Goal: Transaction & Acquisition: Purchase product/service

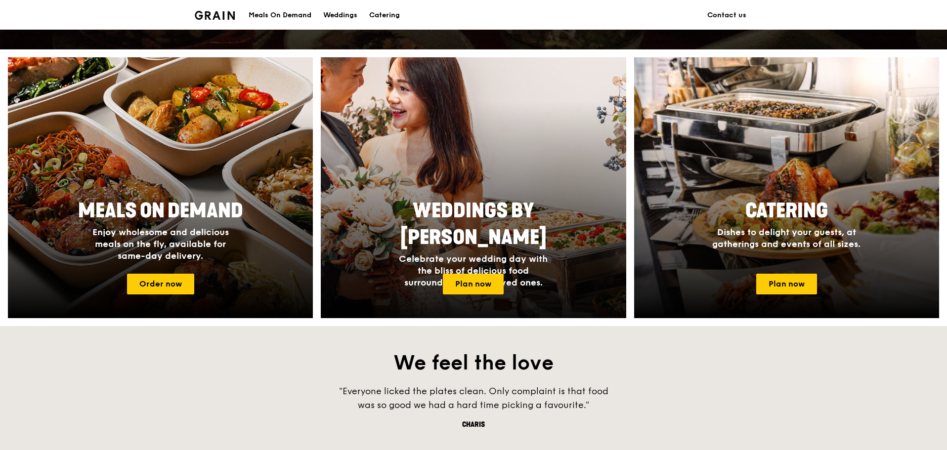
scroll to position [297, 0]
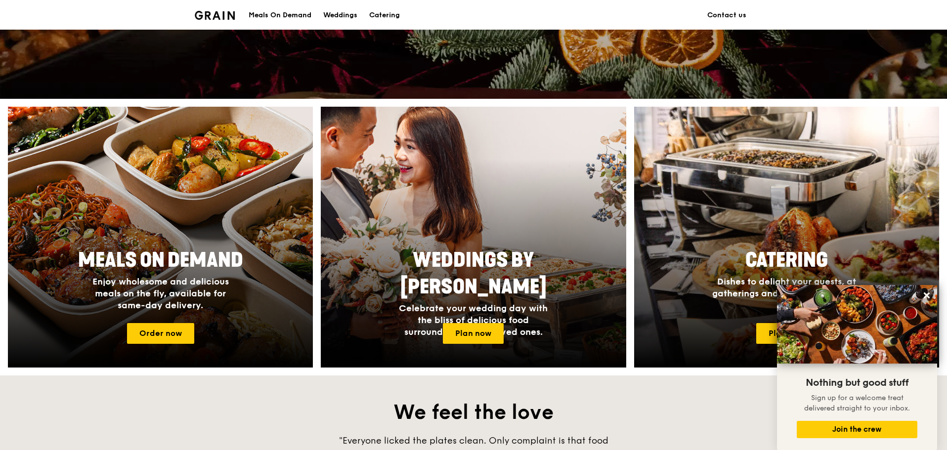
click at [291, 16] on div "Meals On Demand" at bounding box center [280, 15] width 63 height 30
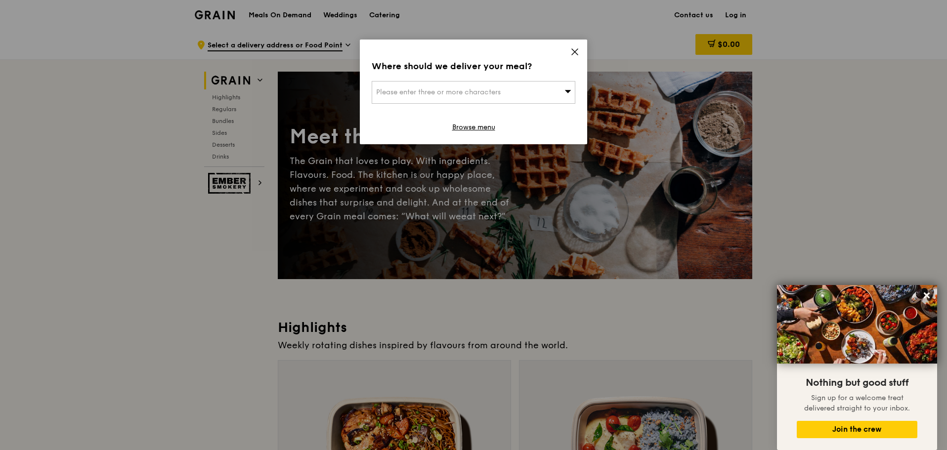
click at [577, 51] on icon at bounding box center [575, 51] width 9 height 9
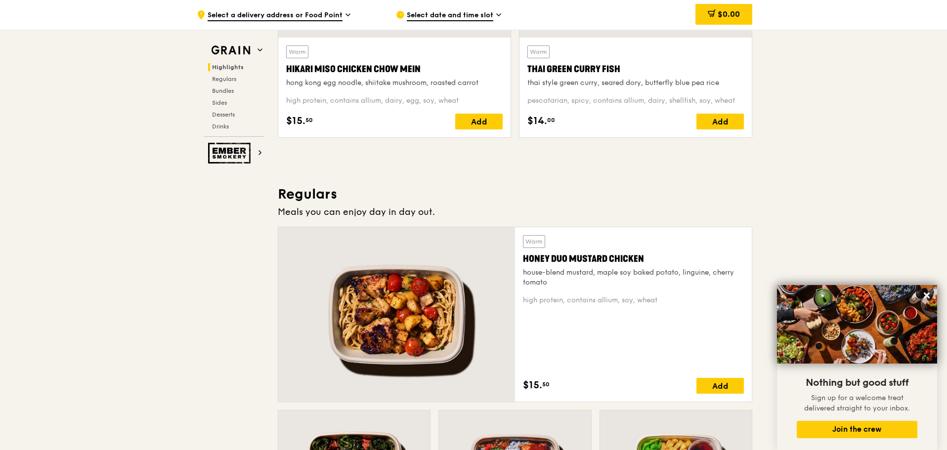
scroll to position [445, 0]
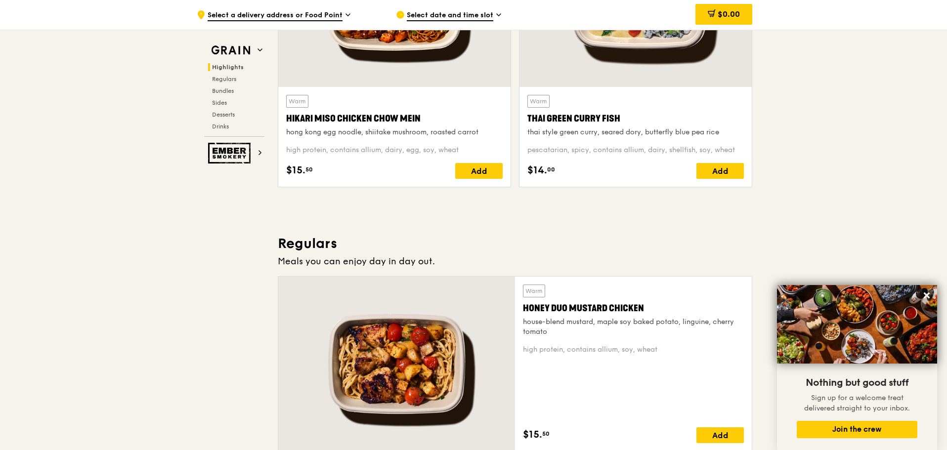
click at [268, 6] on div ".cls-1 { fill: none; stroke: #fff; stroke-linecap: round; stroke-linejoin: roun…" at bounding box center [288, 15] width 183 height 30
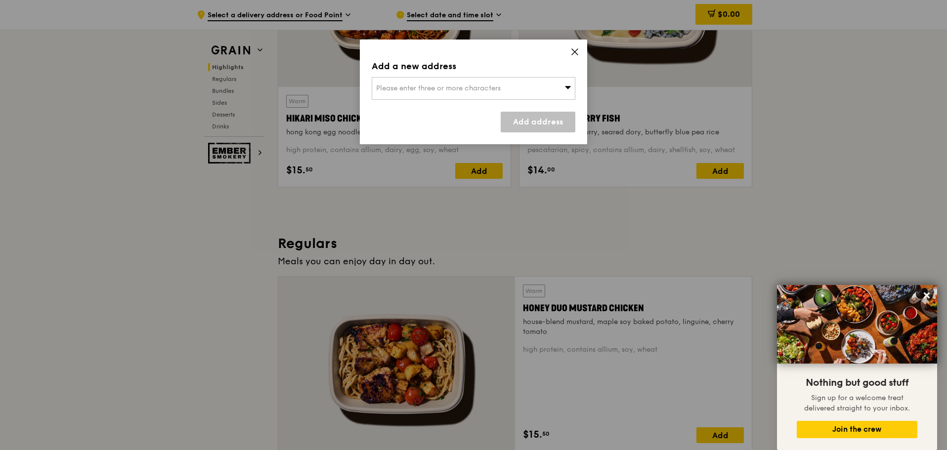
click at [574, 55] on icon at bounding box center [575, 51] width 9 height 9
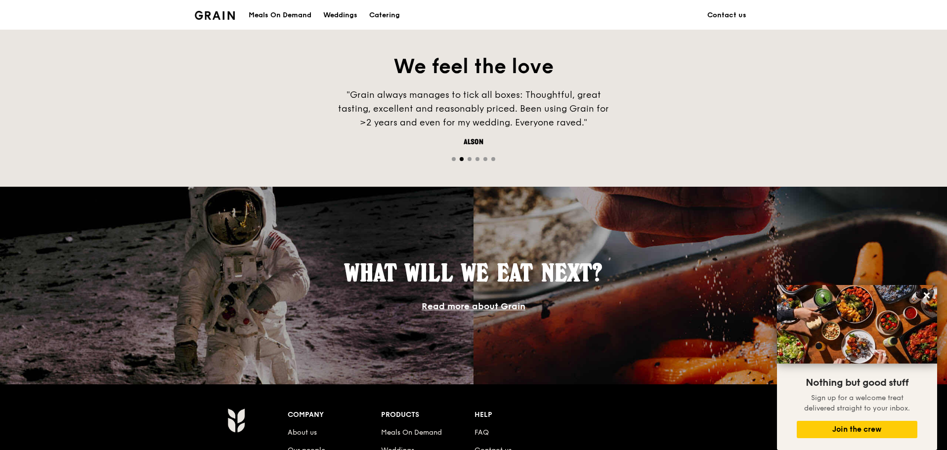
scroll to position [852, 0]
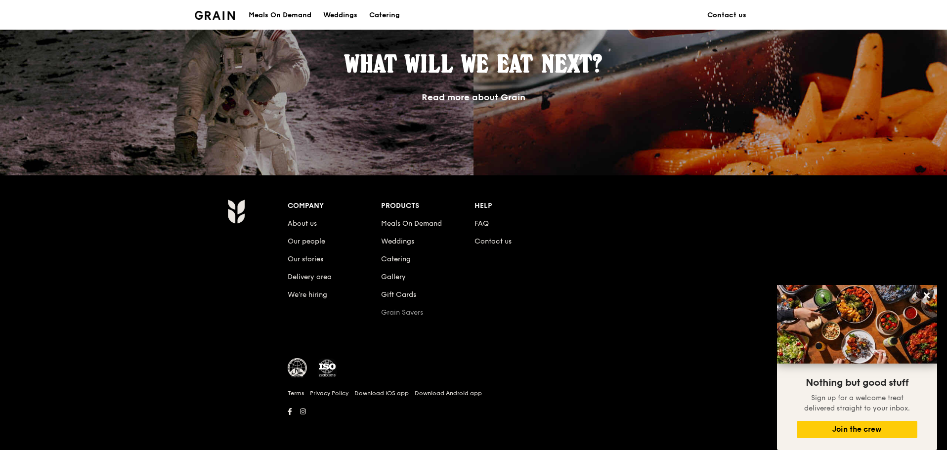
click at [409, 310] on link "Grain Savers" at bounding box center [402, 313] width 42 height 8
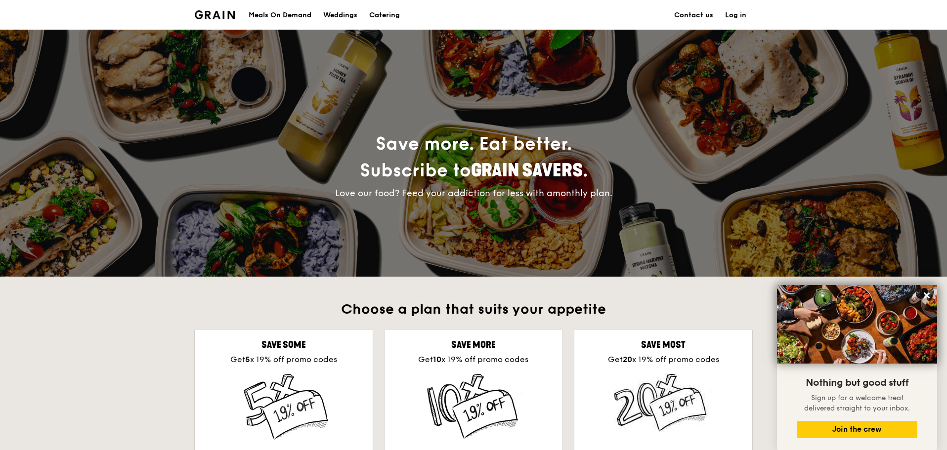
click at [306, 15] on div "Meals On Demand" at bounding box center [280, 15] width 63 height 30
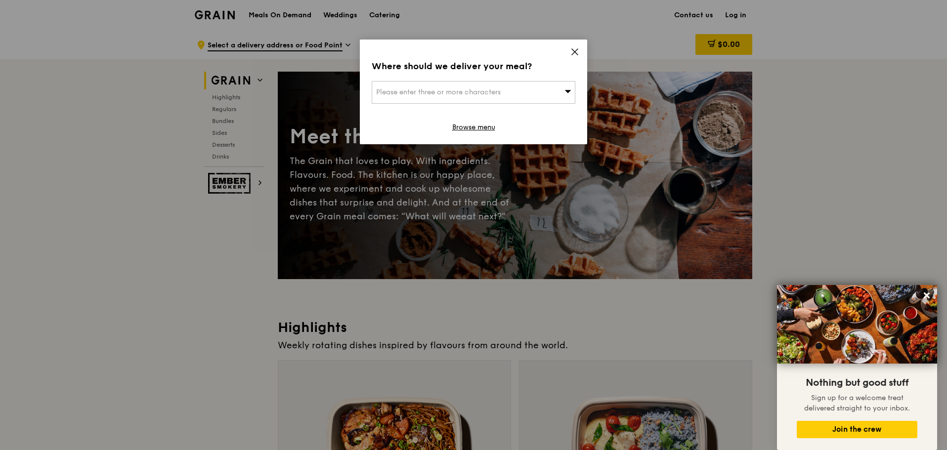
click at [570, 98] on div "Please enter three or more characters" at bounding box center [474, 92] width 204 height 23
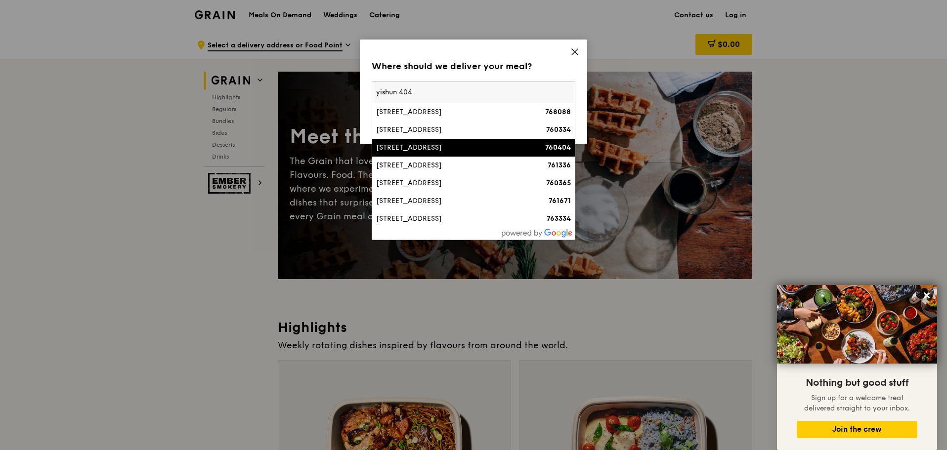
type input "yishun 404"
click at [447, 149] on div "[STREET_ADDRESS]" at bounding box center [449, 148] width 146 height 10
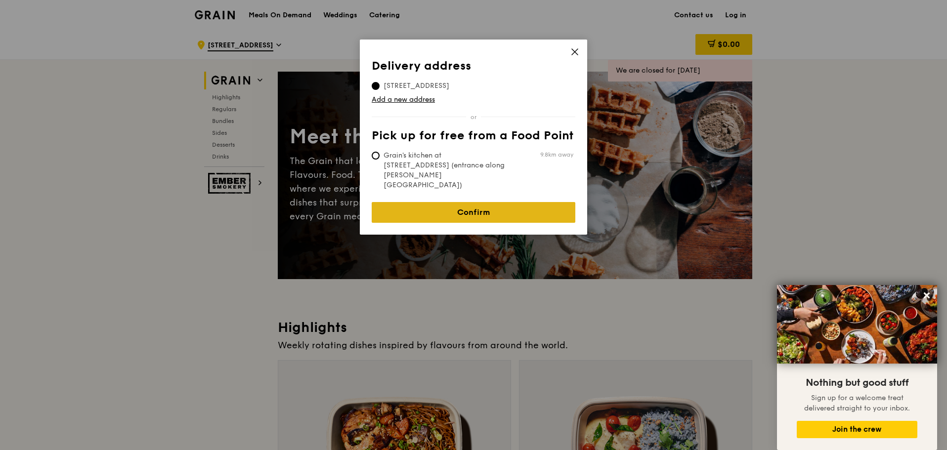
click at [525, 202] on link "Confirm" at bounding box center [474, 212] width 204 height 21
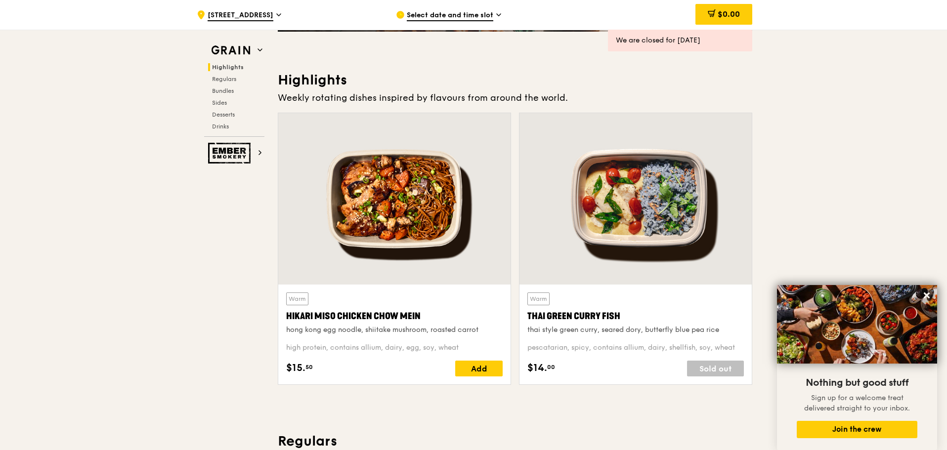
scroll to position [297, 0]
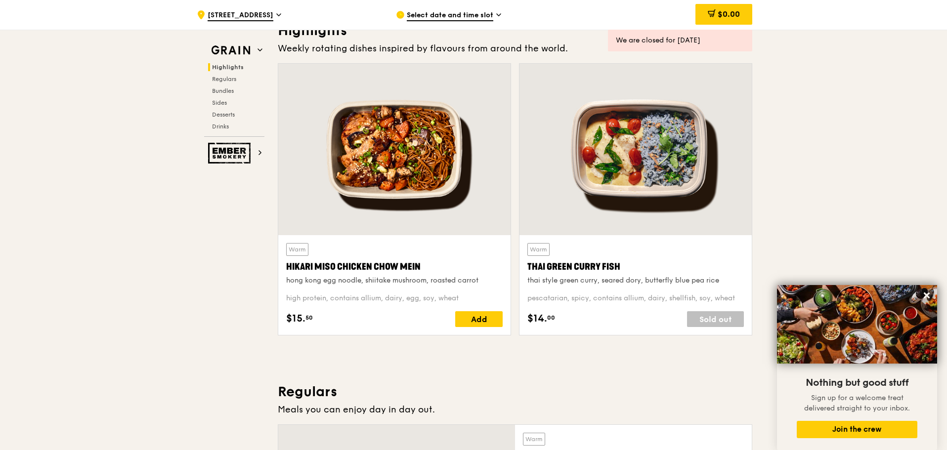
click at [436, 11] on span "Select date and time slot" at bounding box center [450, 15] width 87 height 11
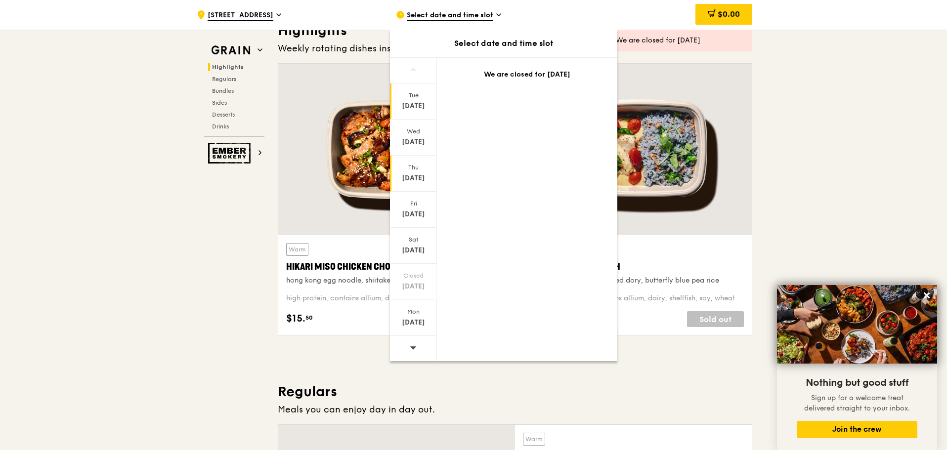
click at [414, 163] on div "[DATE]" at bounding box center [413, 174] width 47 height 36
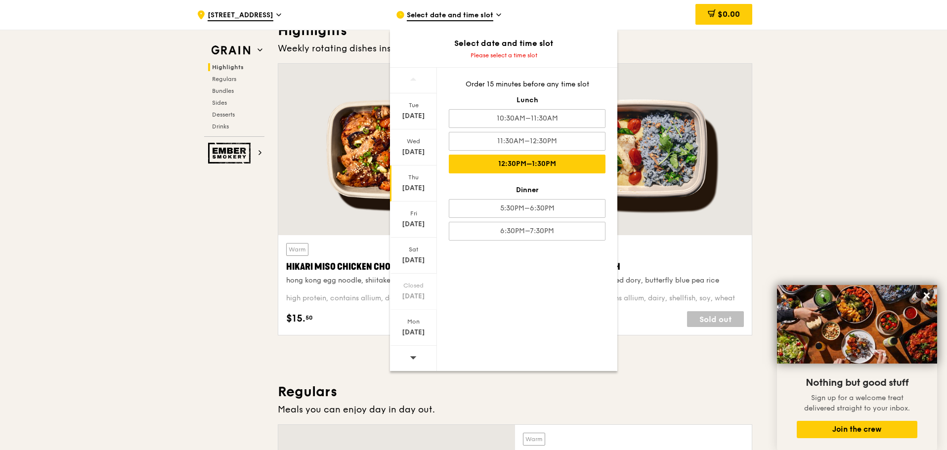
click at [560, 163] on div "12:30PM–1:30PM" at bounding box center [527, 164] width 157 height 19
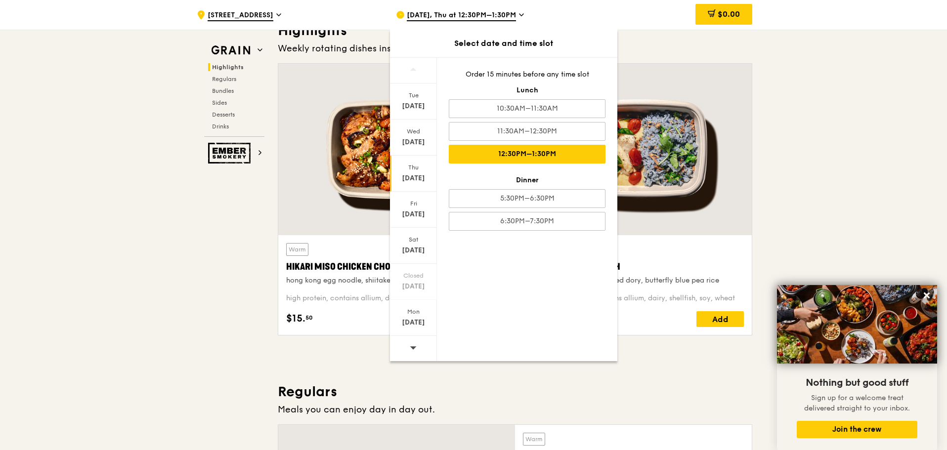
click at [509, 9] on div "[DATE], Thu at 12:30PM–1:30PM" at bounding box center [487, 15] width 183 height 30
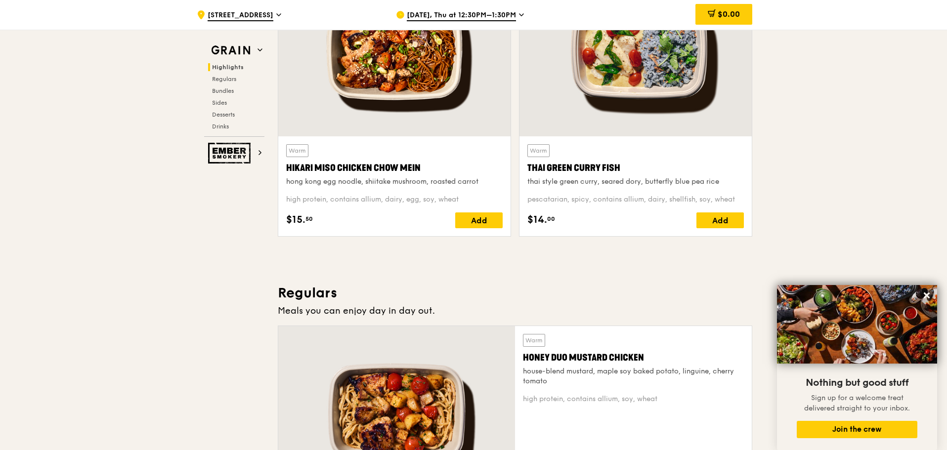
scroll to position [494, 0]
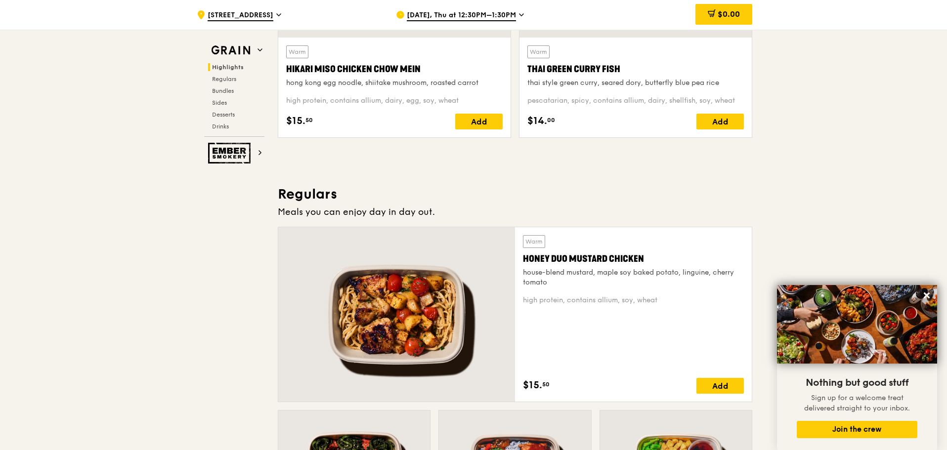
click at [259, 18] on span "[STREET_ADDRESS]" at bounding box center [241, 15] width 66 height 11
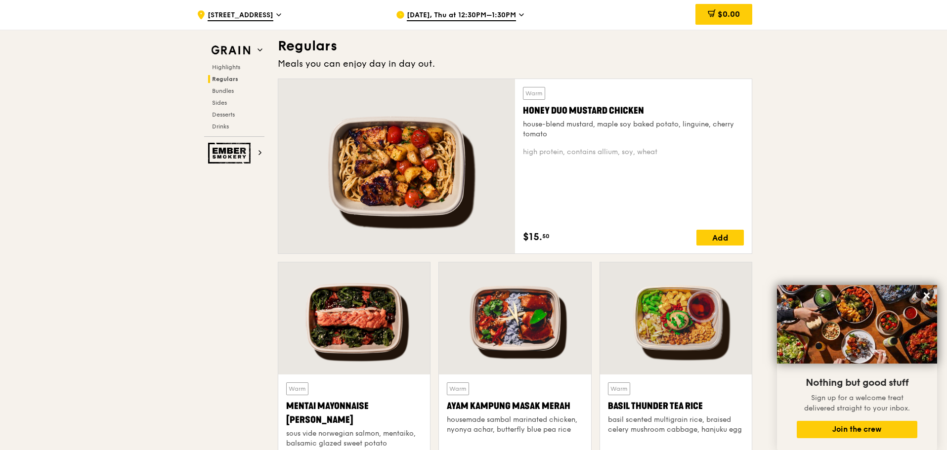
scroll to position [742, 0]
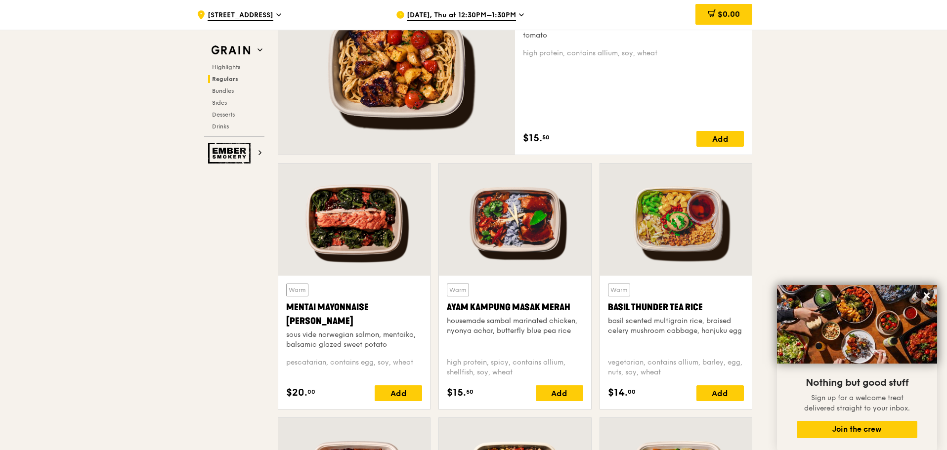
click at [579, 94] on div "Warm Honey Duo Mustard Chicken house-blend mustard, maple soy baked potato, lin…" at bounding box center [633, 67] width 221 height 159
click at [427, 75] on div at bounding box center [396, 67] width 237 height 175
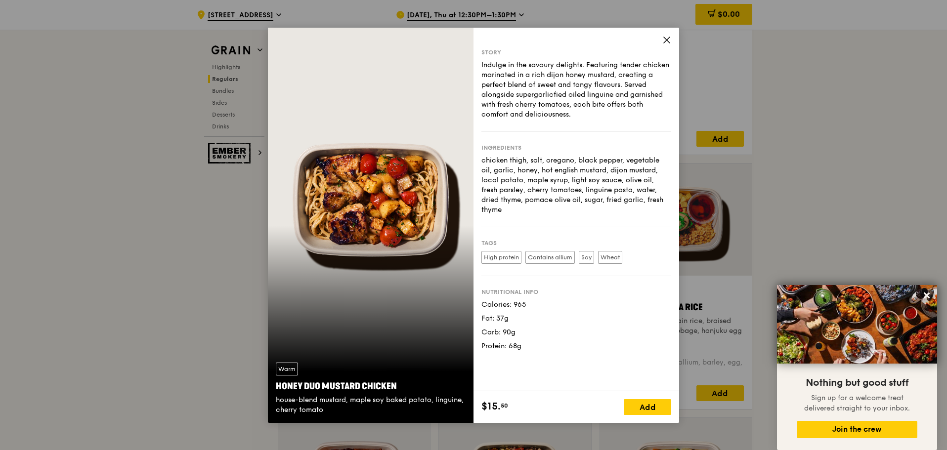
drag, startPoint x: 665, startPoint y: 24, endPoint x: 676, endPoint y: 32, distance: 13.2
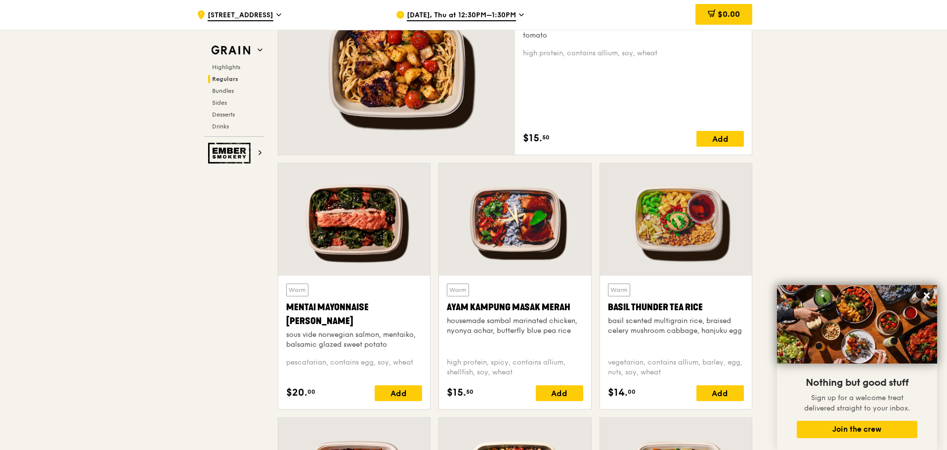
scroll to position [643, 0]
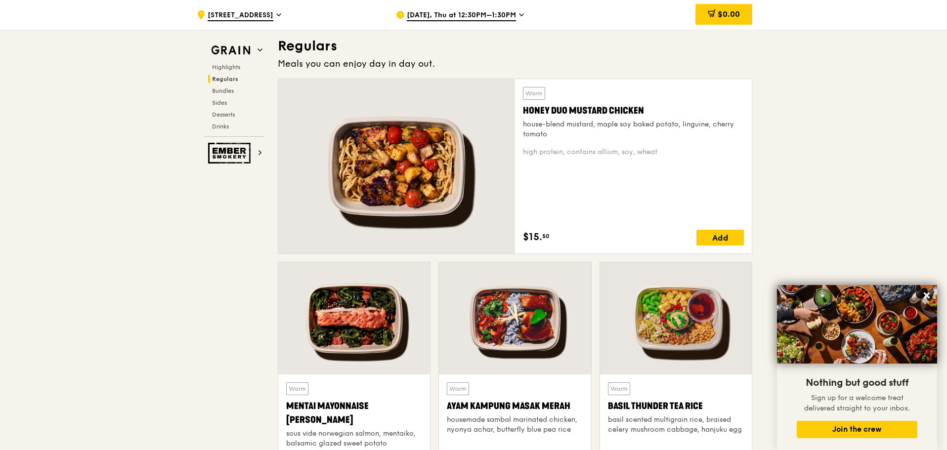
click at [405, 143] on div at bounding box center [396, 166] width 237 height 175
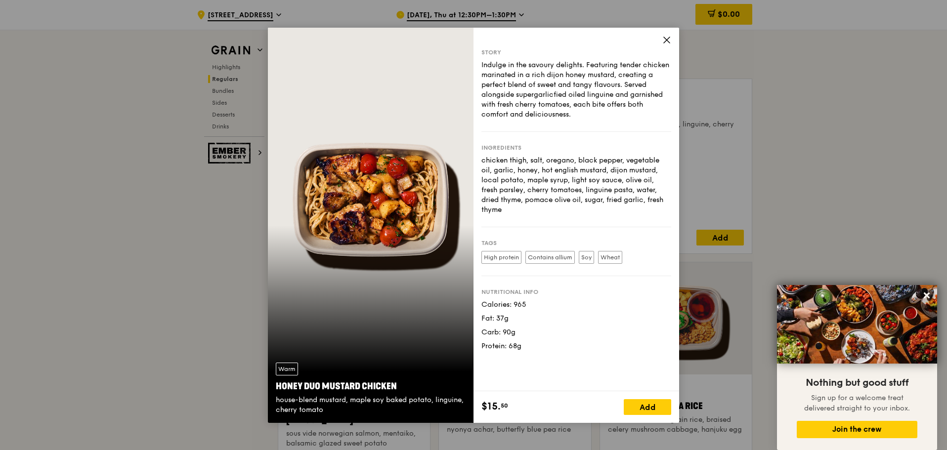
click at [669, 45] on span at bounding box center [666, 41] width 9 height 11
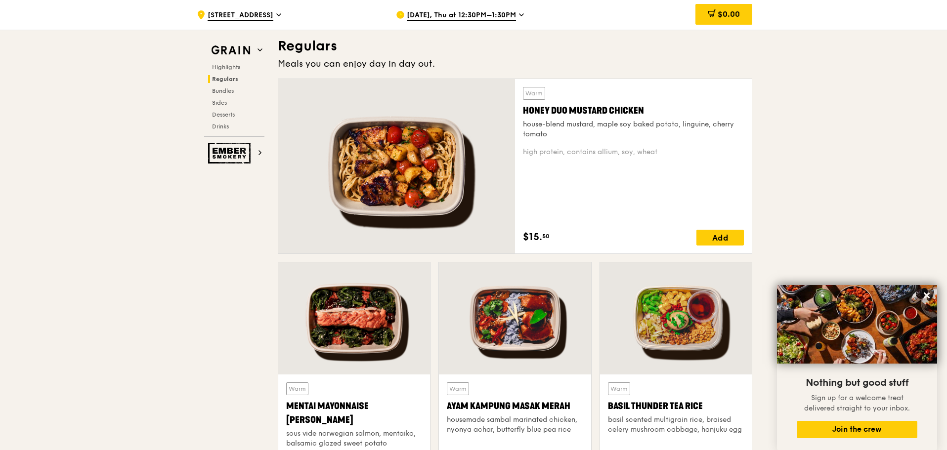
click at [397, 213] on div at bounding box center [396, 166] width 237 height 175
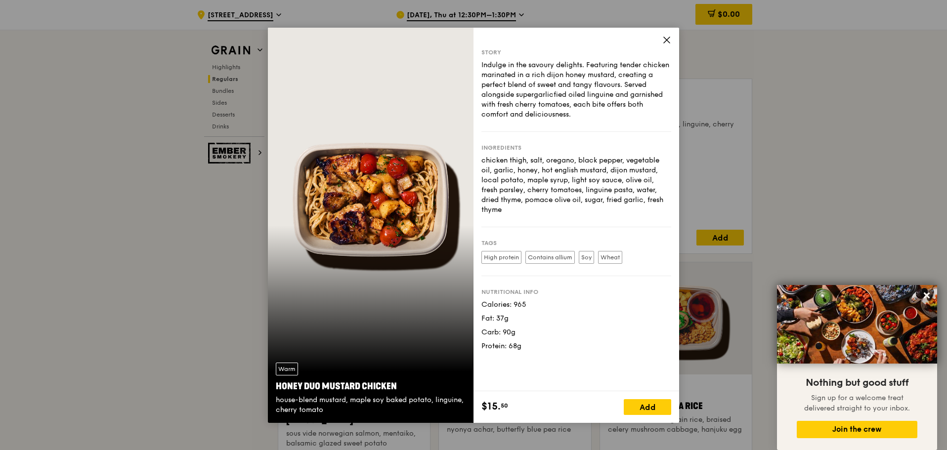
click at [663, 45] on span at bounding box center [666, 41] width 9 height 11
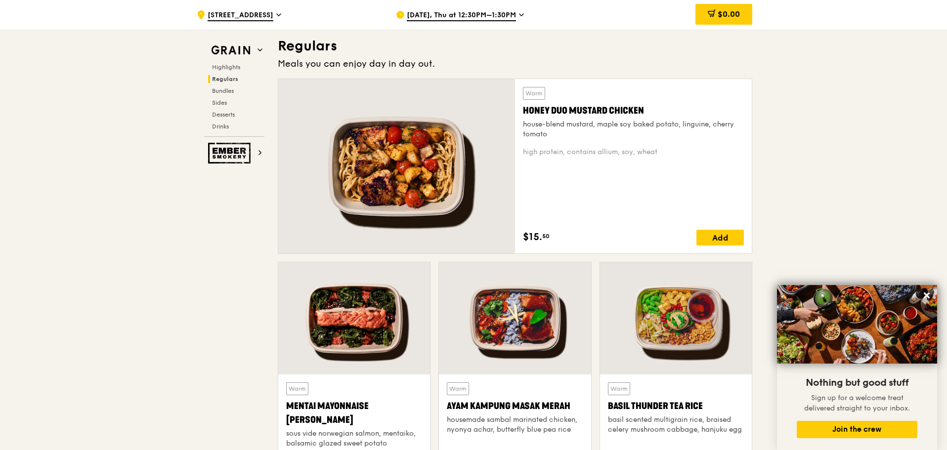
scroll to position [791, 0]
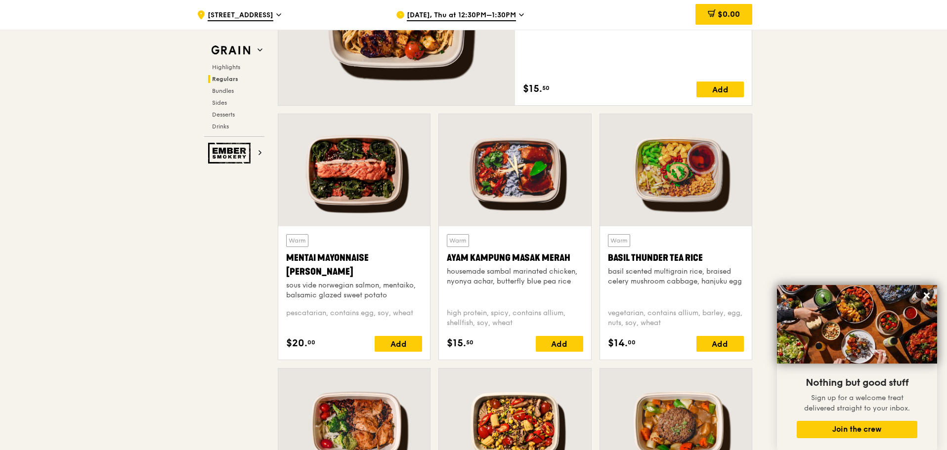
click at [675, 179] on div at bounding box center [676, 170] width 152 height 112
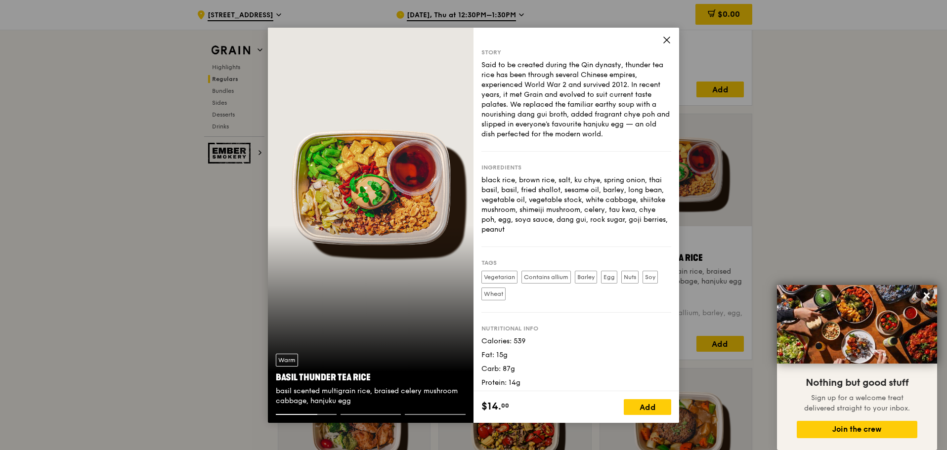
click at [671, 36] on icon at bounding box center [666, 40] width 9 height 9
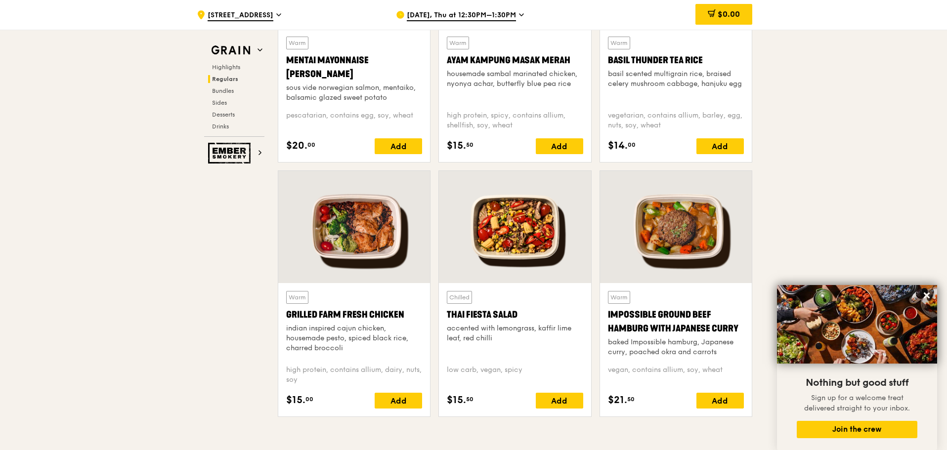
scroll to position [1038, 0]
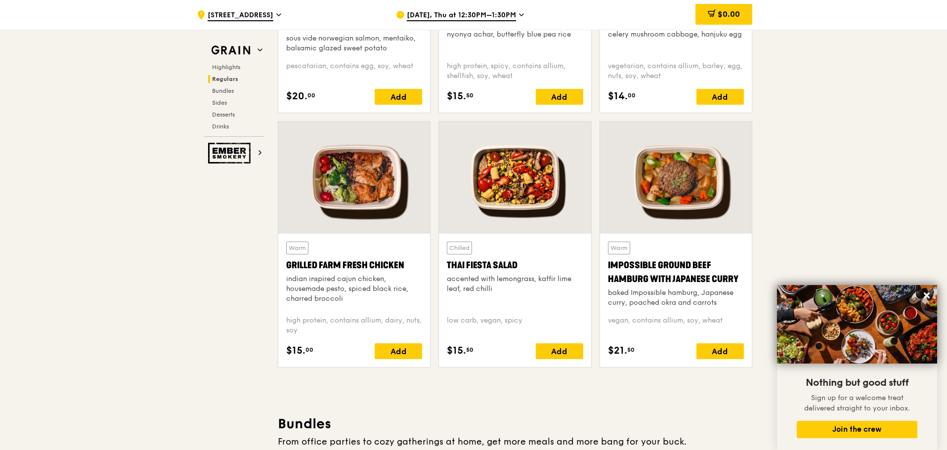
click at [347, 194] on div at bounding box center [354, 178] width 152 height 112
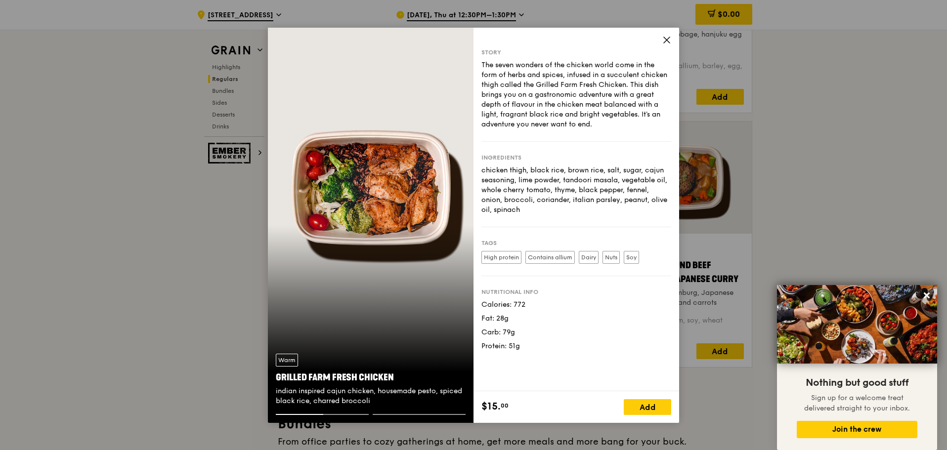
click at [671, 41] on div "Story The seven wonders of the chicken world come in the form of herbs and spic…" at bounding box center [577, 210] width 206 height 364
click at [665, 35] on div "Story The seven wonders of the chicken world come in the form of herbs and spic…" at bounding box center [577, 210] width 206 height 364
click at [664, 39] on icon at bounding box center [666, 40] width 9 height 9
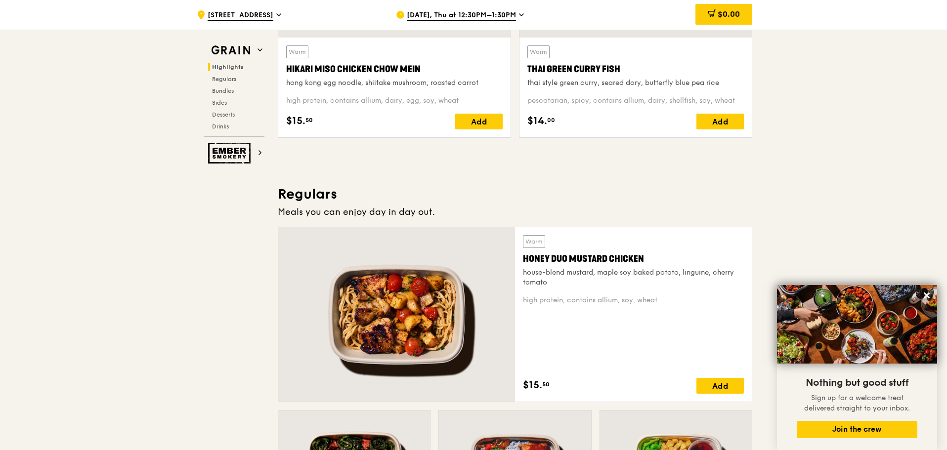
scroll to position [297, 0]
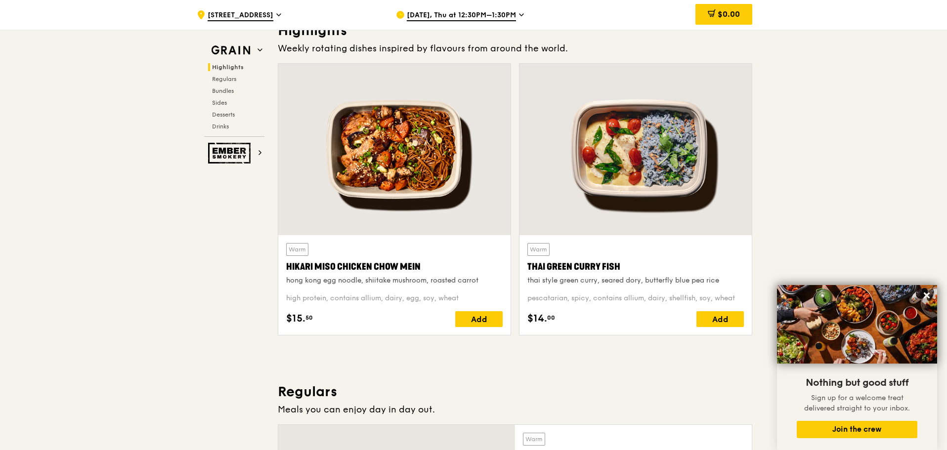
click at [616, 156] on div at bounding box center [636, 150] width 232 height 172
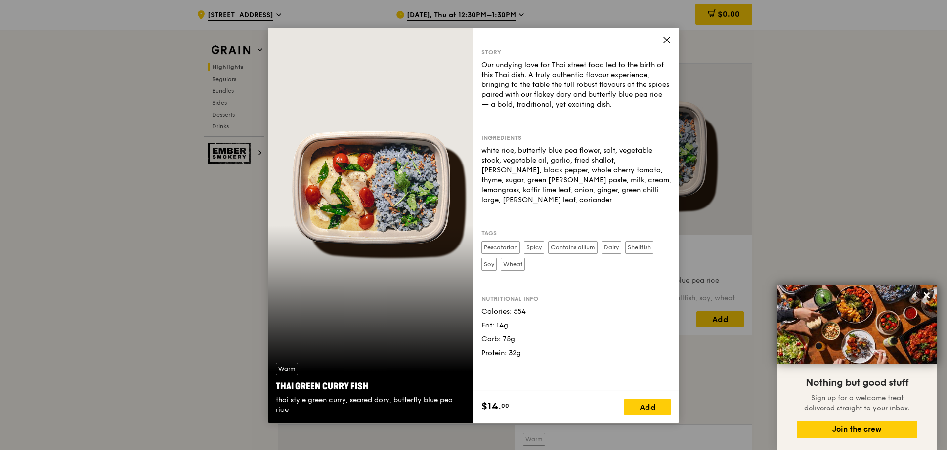
click at [666, 36] on icon at bounding box center [666, 40] width 9 height 9
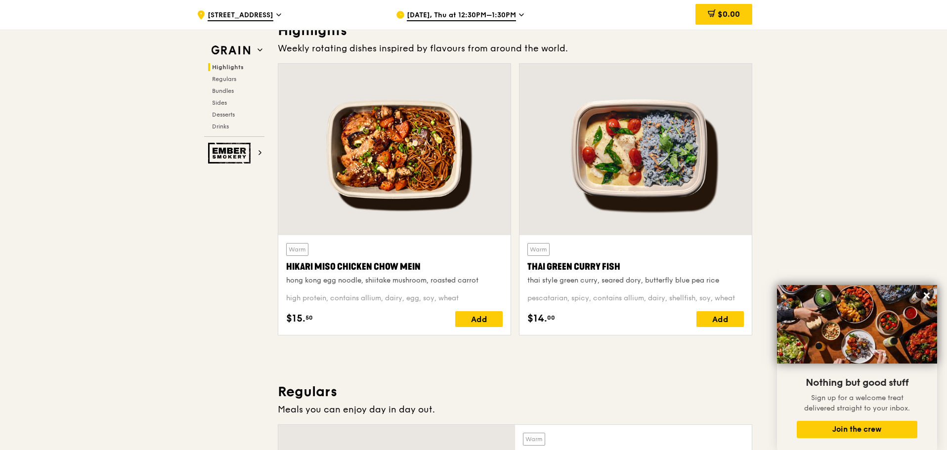
click at [416, 122] on div at bounding box center [394, 150] width 232 height 172
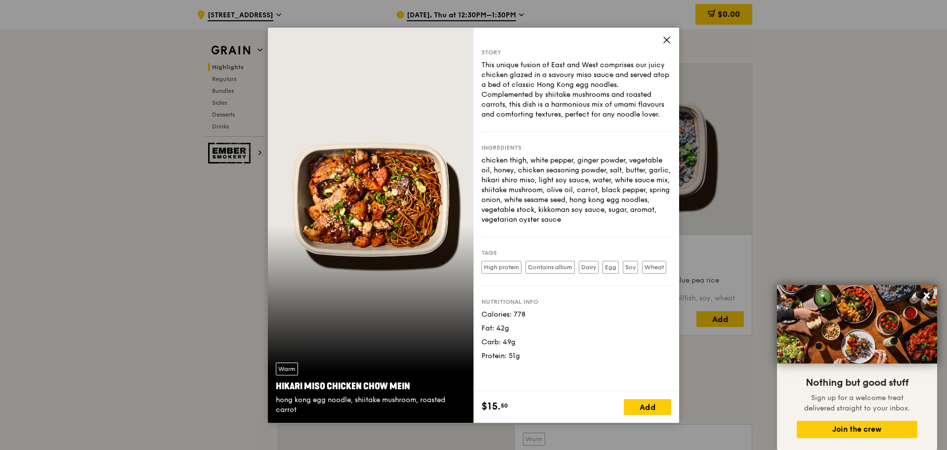
click at [665, 40] on icon at bounding box center [666, 40] width 9 height 9
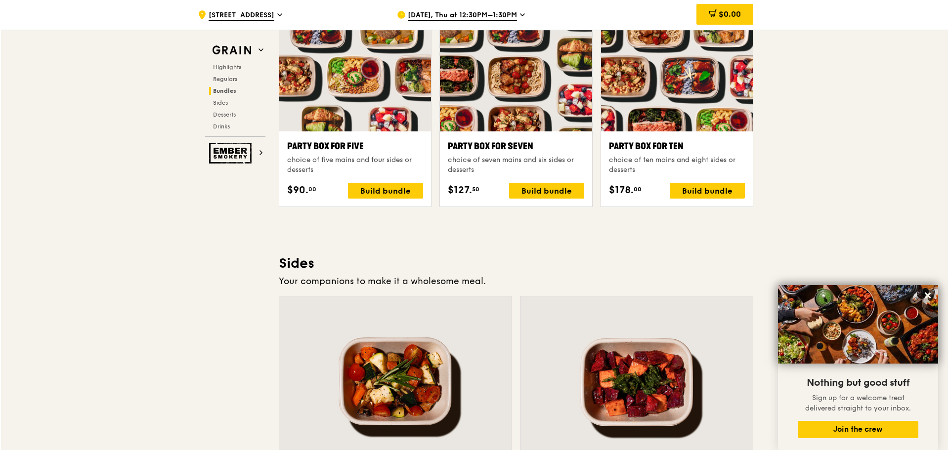
scroll to position [1928, 0]
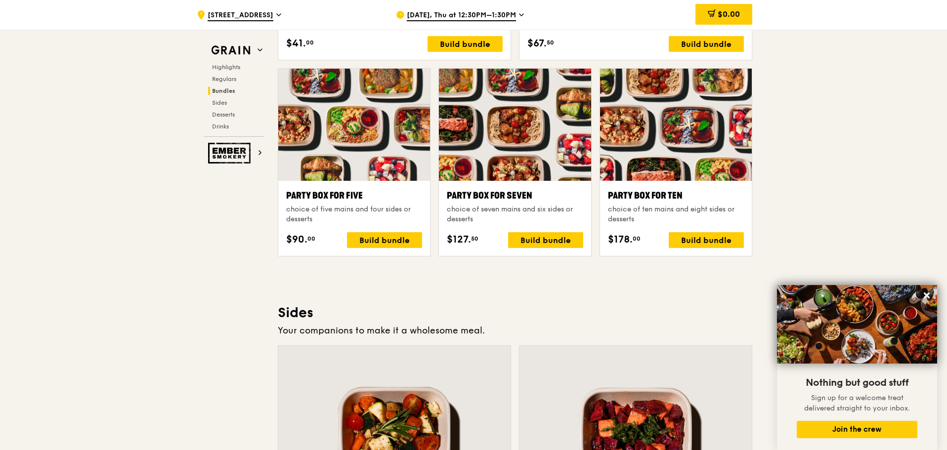
click at [676, 151] on div at bounding box center [676, 125] width 152 height 112
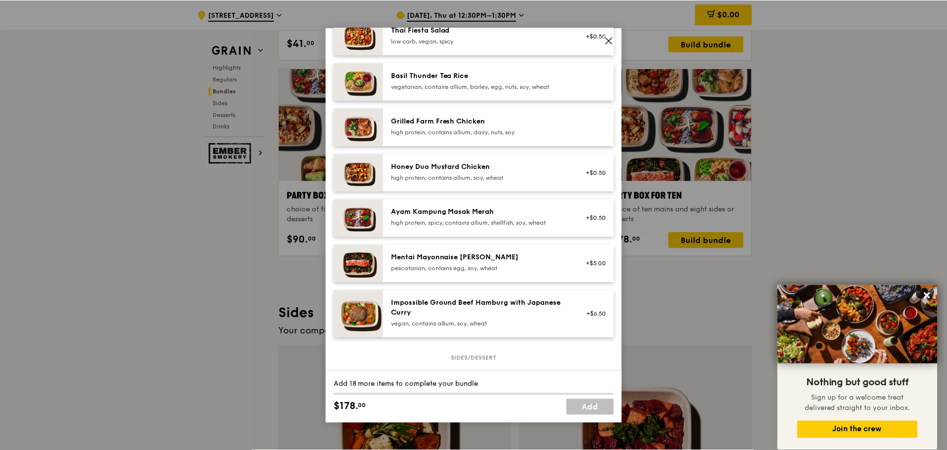
scroll to position [49, 0]
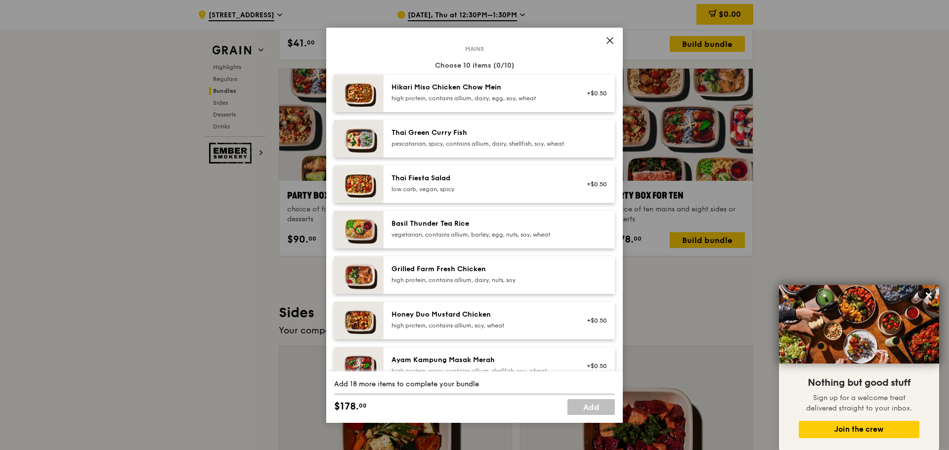
click at [605, 43] on span at bounding box center [610, 41] width 14 height 14
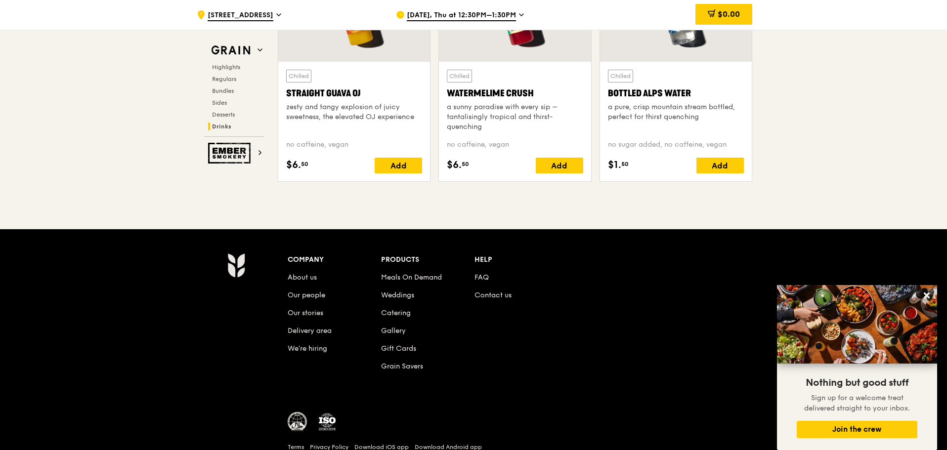
scroll to position [4059, 0]
